Goal: Information Seeking & Learning: Learn about a topic

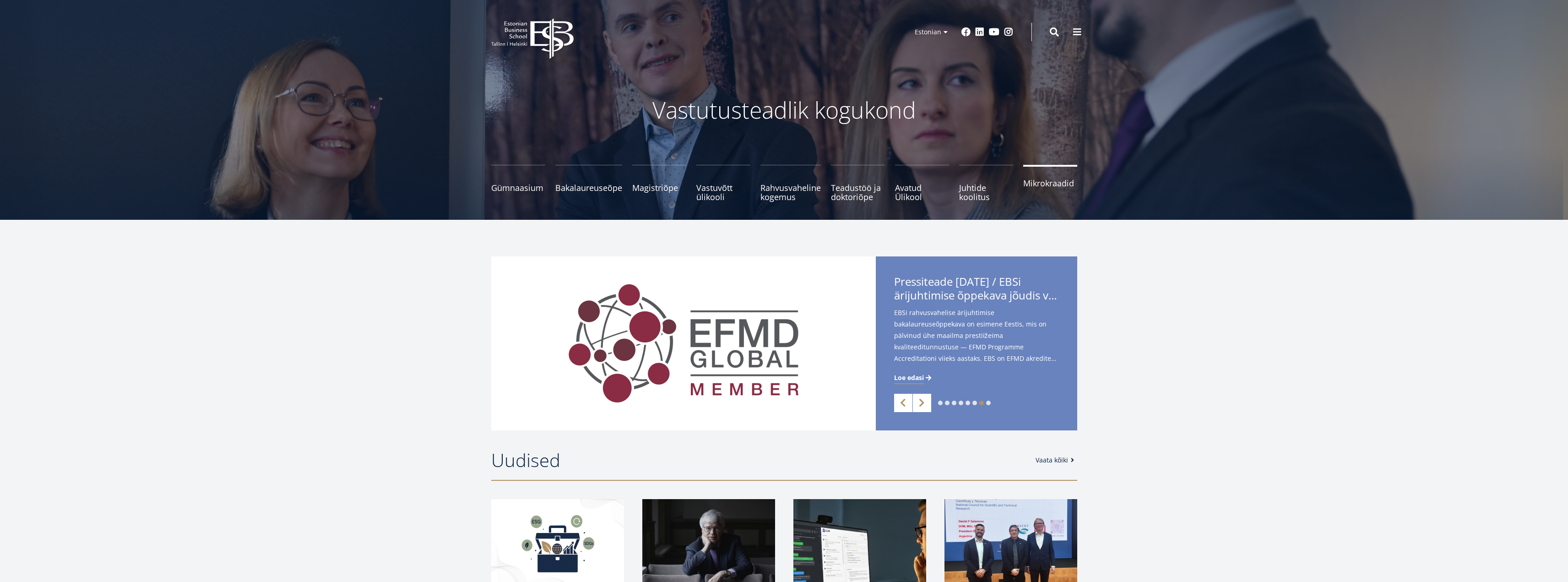
click at [1038, 182] on span "Mikrokraadid" at bounding box center [1050, 183] width 54 height 9
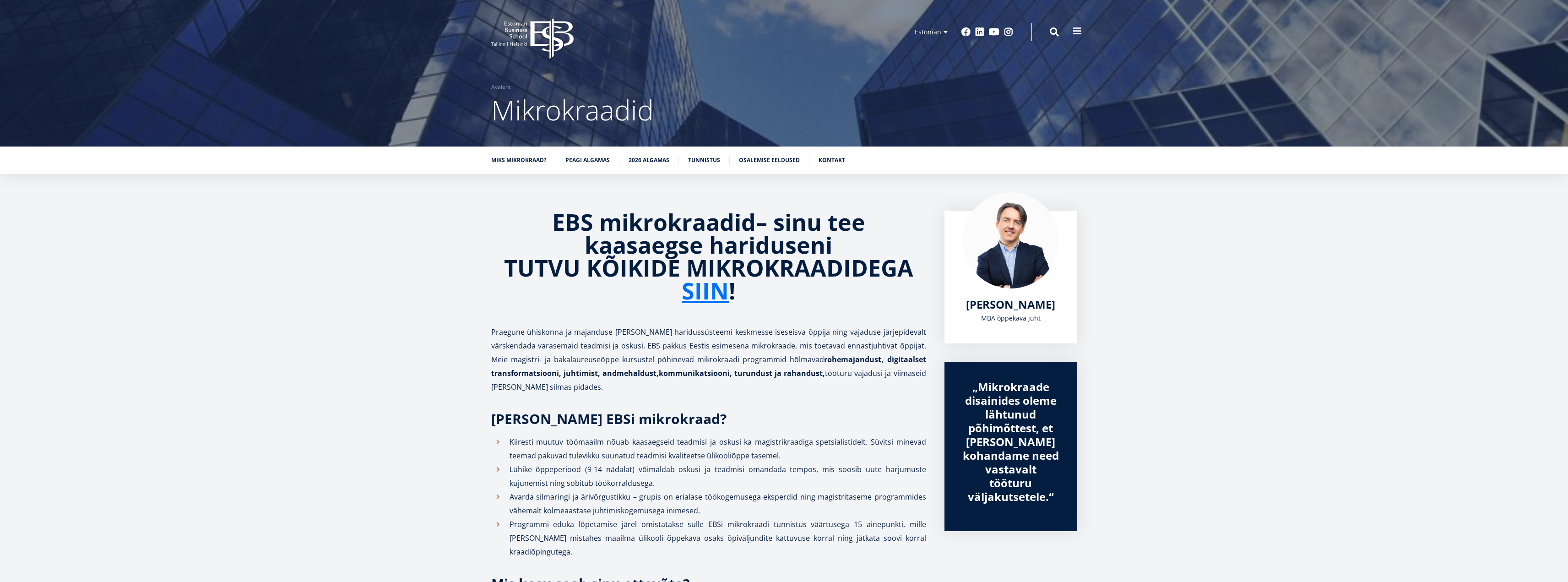
click at [1080, 29] on span at bounding box center [1077, 31] width 9 height 9
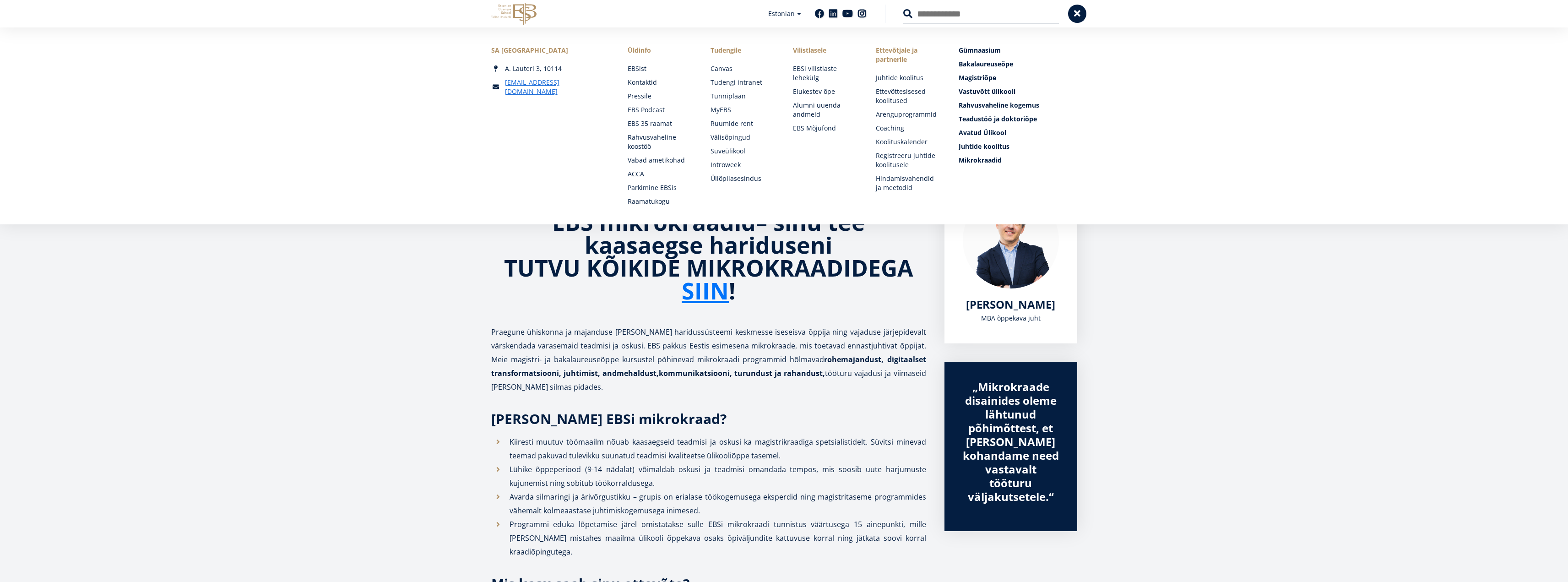
click at [1080, 15] on span at bounding box center [1077, 13] width 9 height 9
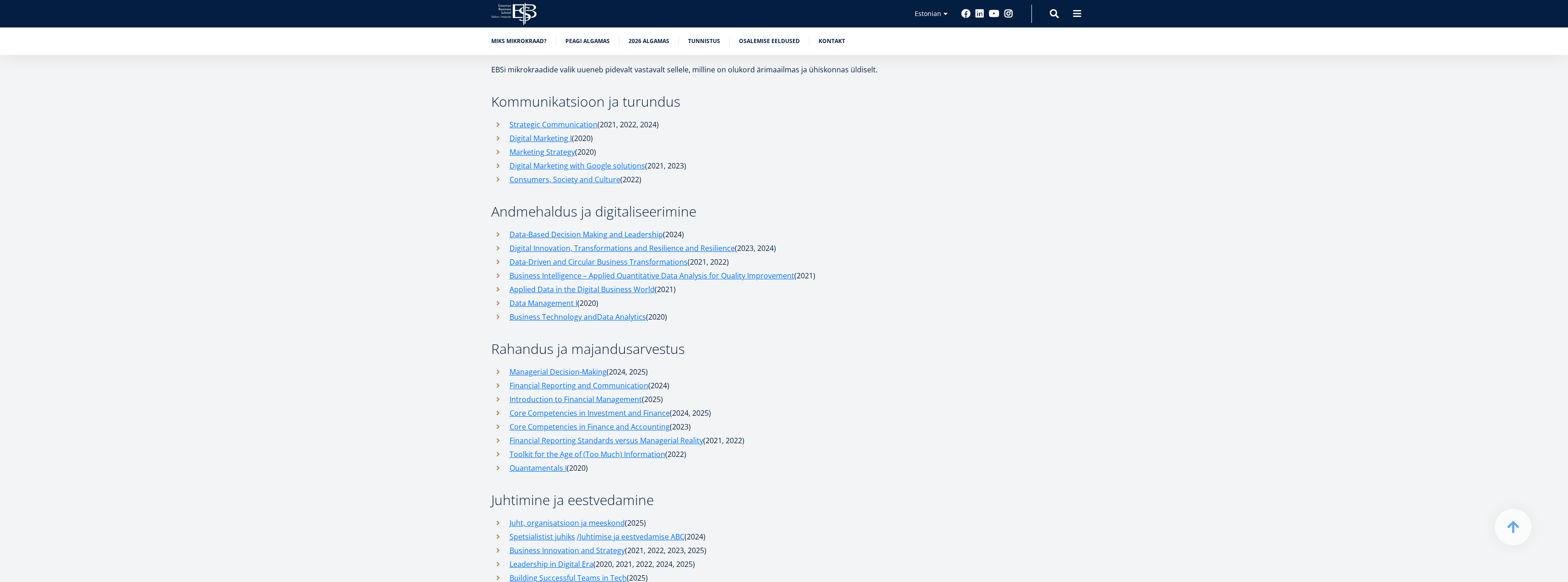
scroll to position [3022, 0]
